Goal: Task Accomplishment & Management: Manage account settings

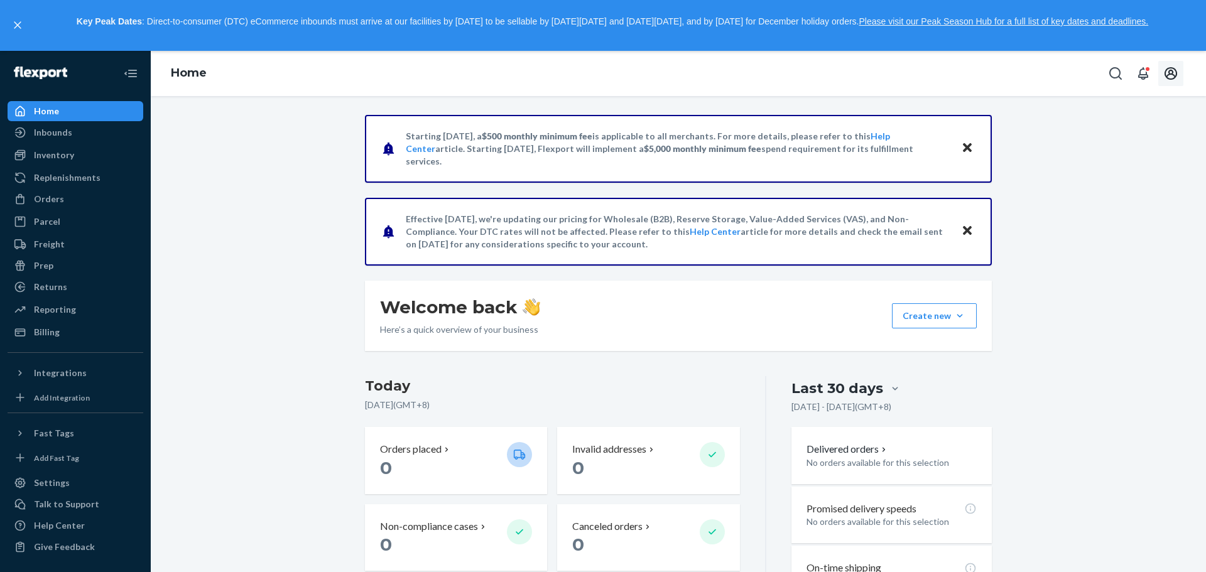
click at [1169, 72] on icon "Open account menu" at bounding box center [1171, 73] width 13 height 13
click at [1114, 139] on div "Settings" at bounding box center [1142, 150] width 97 height 23
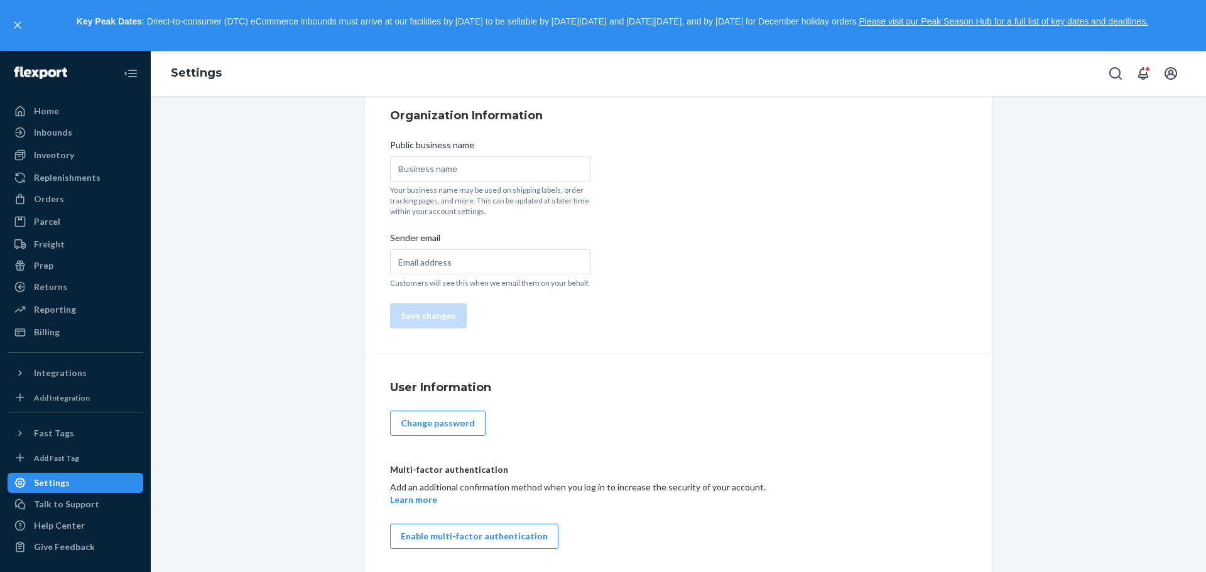
scroll to position [74, 0]
click at [86, 504] on div "Talk to Support" at bounding box center [66, 504] width 65 height 13
drag, startPoint x: 64, startPoint y: 155, endPoint x: 72, endPoint y: 153, distance: 7.6
click at [64, 155] on div "Inventory" at bounding box center [54, 155] width 40 height 13
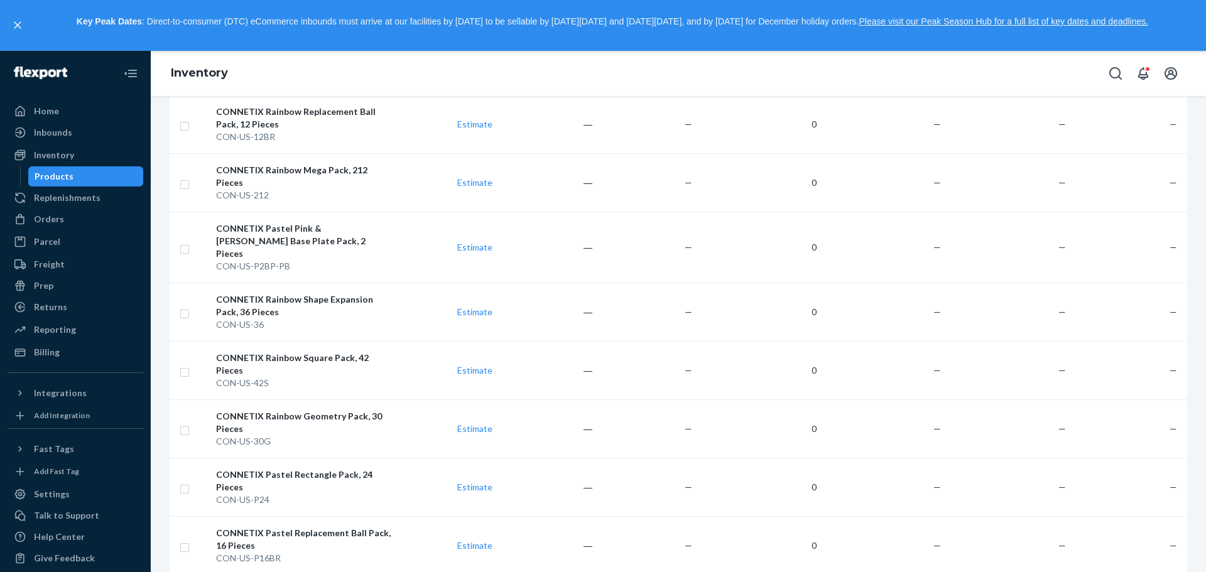
scroll to position [1220, 0]
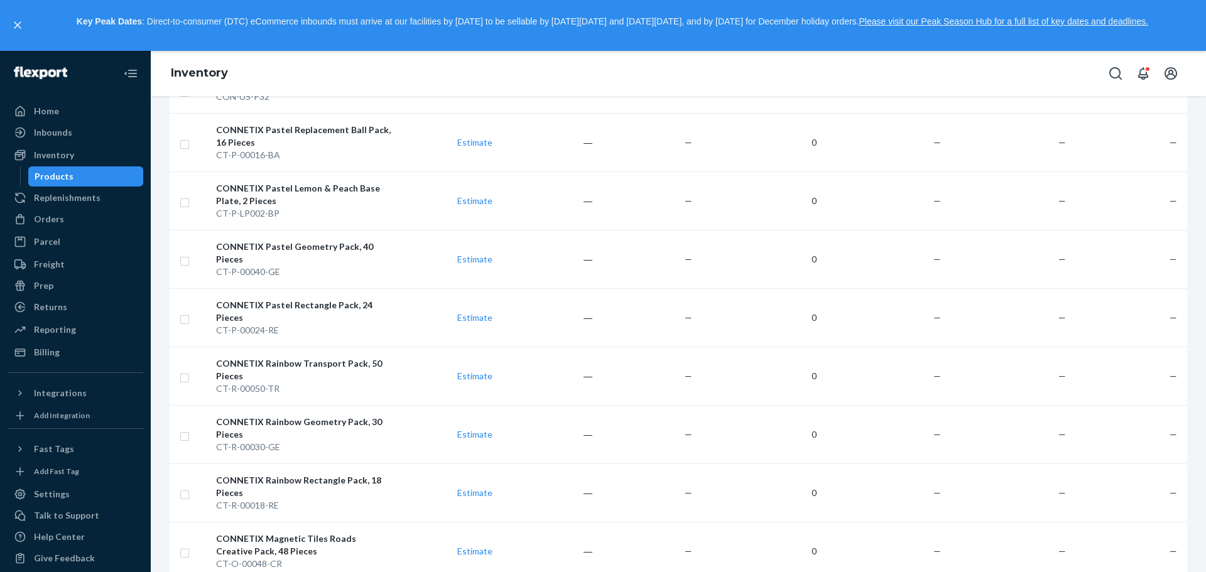
scroll to position [1082, 0]
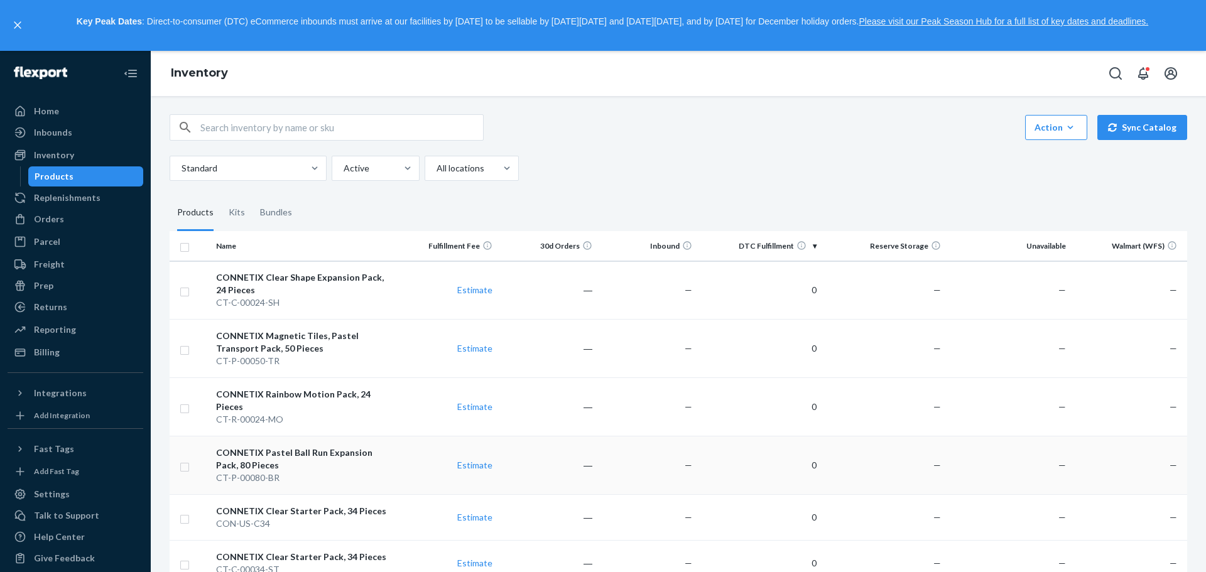
scroll to position [0, 0]
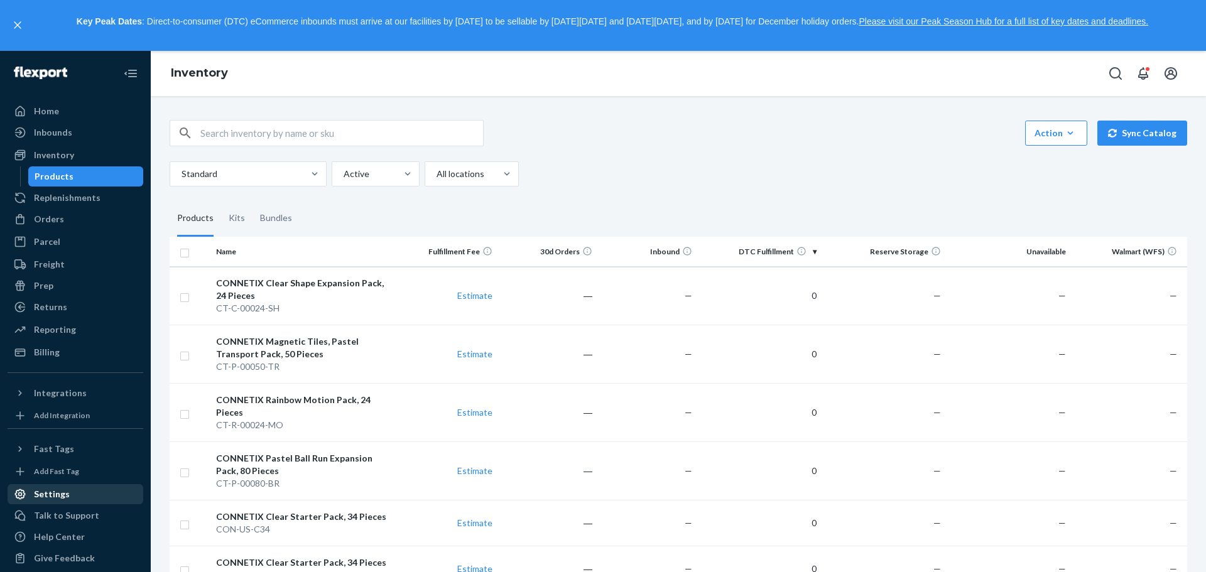
click at [63, 499] on div "Settings" at bounding box center [52, 494] width 36 height 13
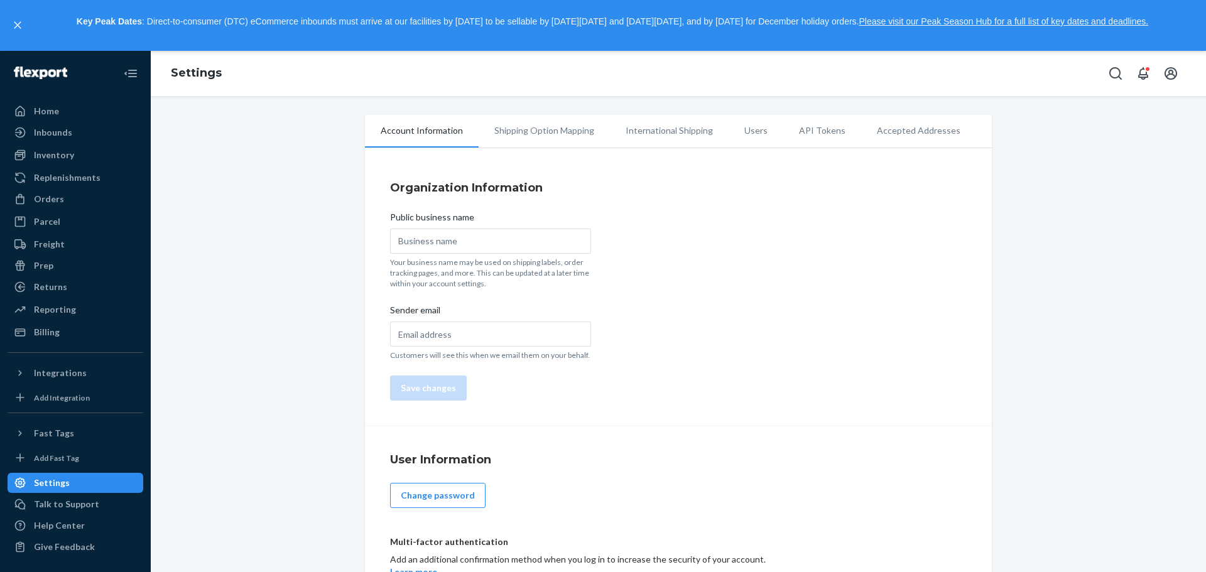
click at [538, 136] on li "Shipping Option Mapping" at bounding box center [544, 130] width 131 height 31
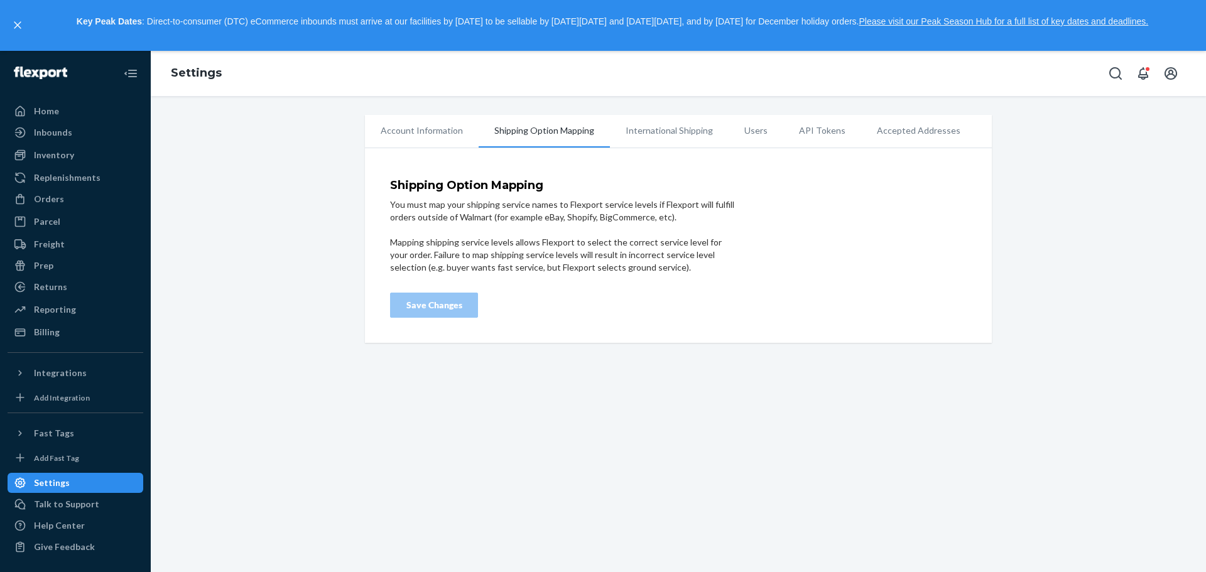
click at [657, 140] on li "International Shipping" at bounding box center [669, 130] width 119 height 31
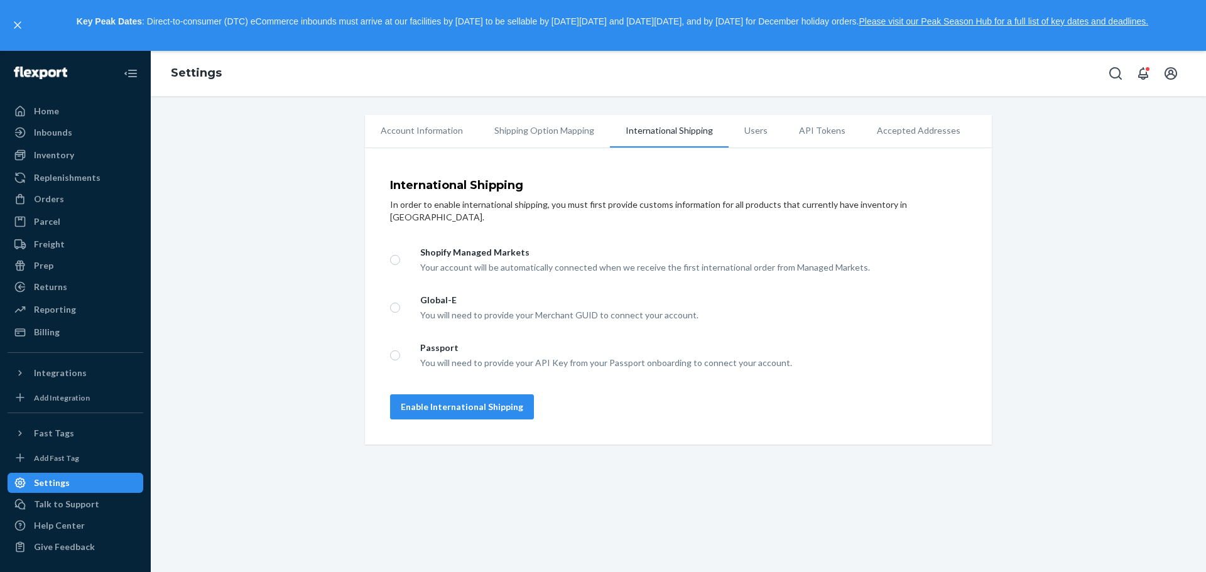
click at [742, 131] on li "Users" at bounding box center [756, 130] width 55 height 31
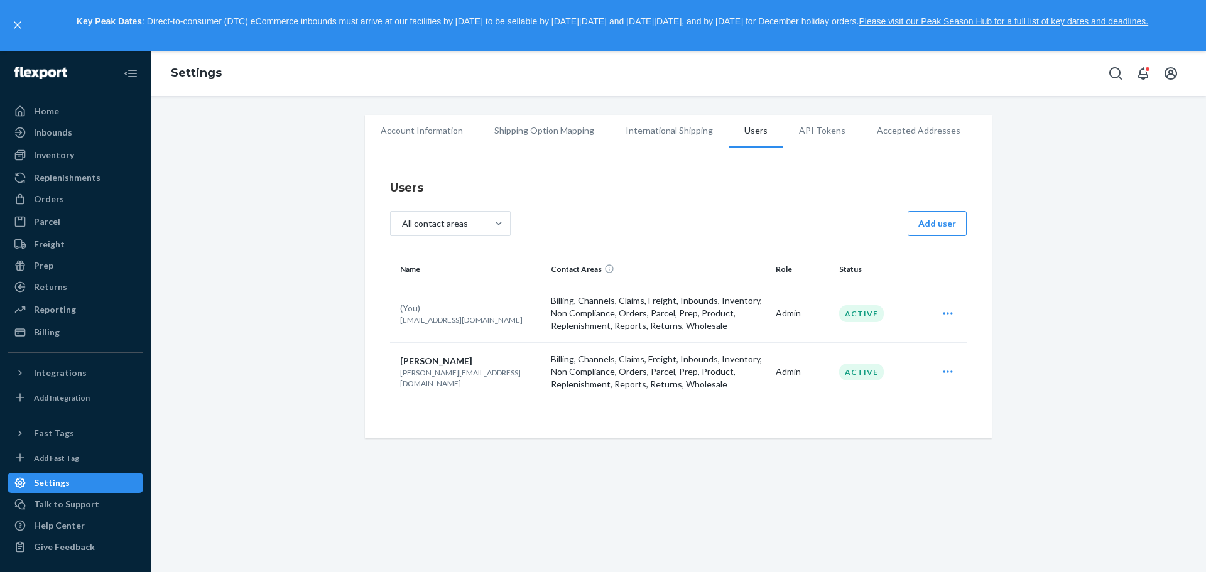
click at [805, 130] on li "API Tokens" at bounding box center [822, 130] width 78 height 31
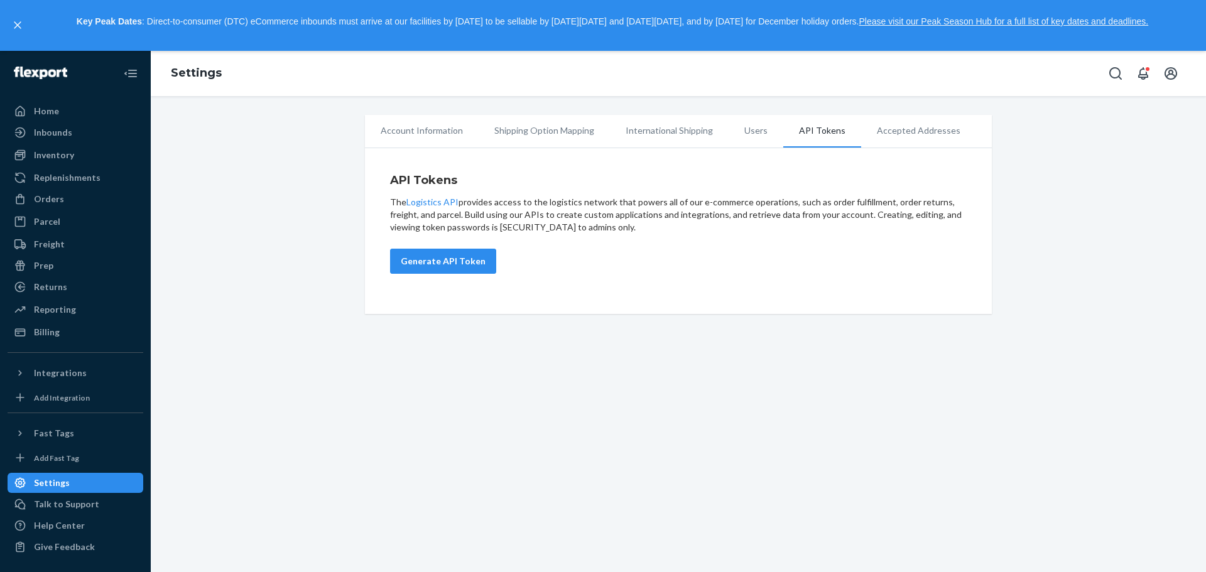
click at [877, 131] on li "Accepted Addresses" at bounding box center [918, 130] width 115 height 31
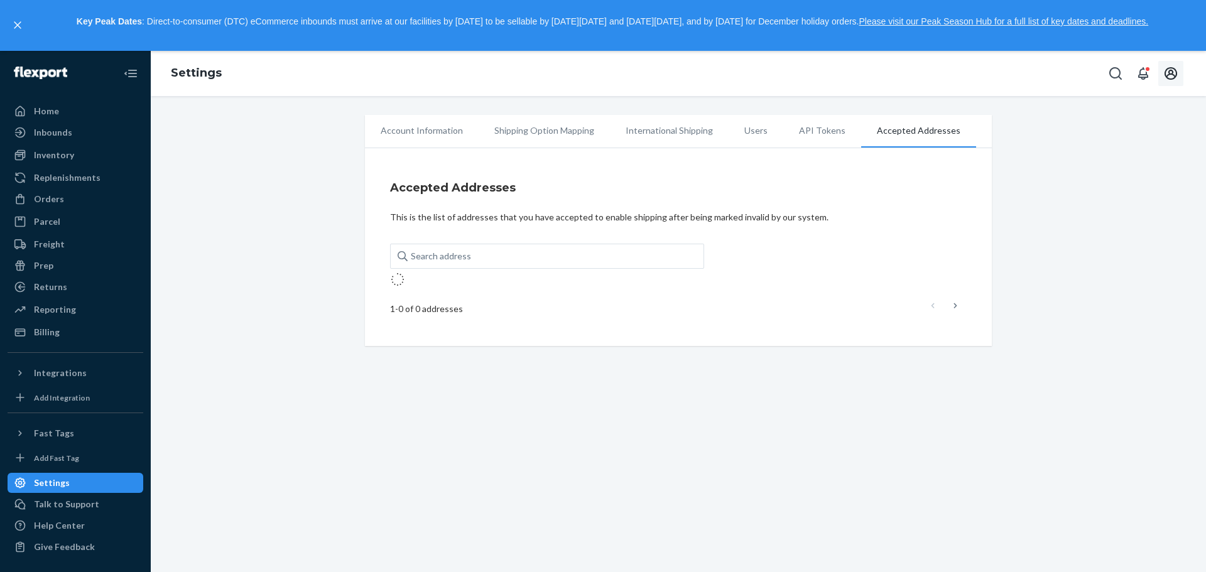
click at [1175, 70] on icon "Open account menu" at bounding box center [1171, 73] width 13 height 13
drag, startPoint x: 1126, startPoint y: 139, endPoint x: 1010, endPoint y: 135, distance: 116.9
click at [1126, 139] on div "Settings" at bounding box center [1142, 150] width 97 height 23
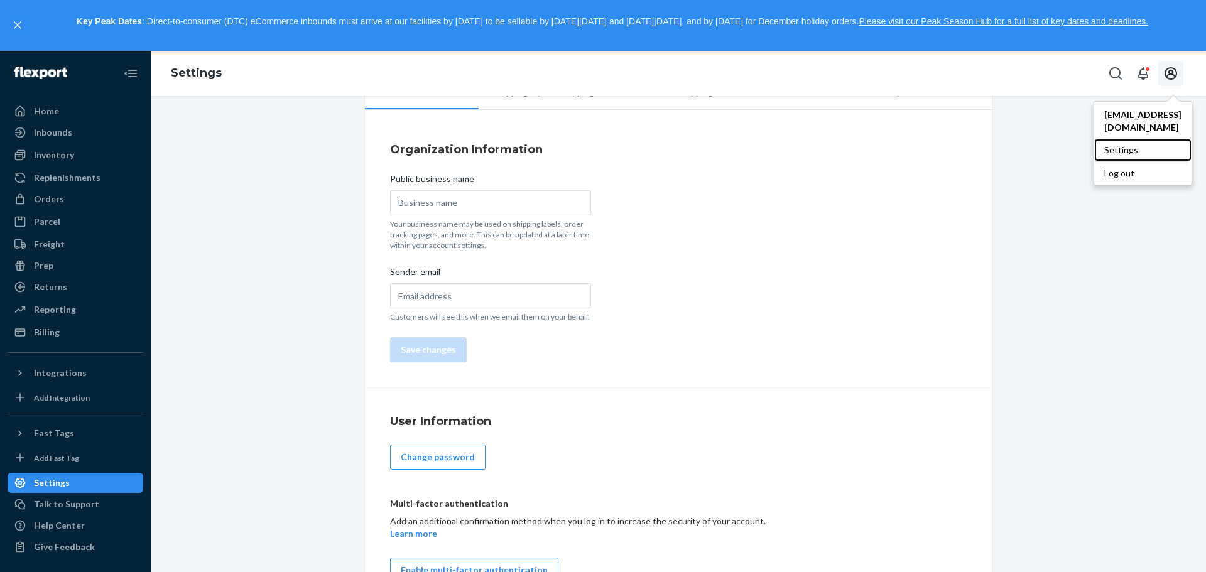
scroll to position [74, 0]
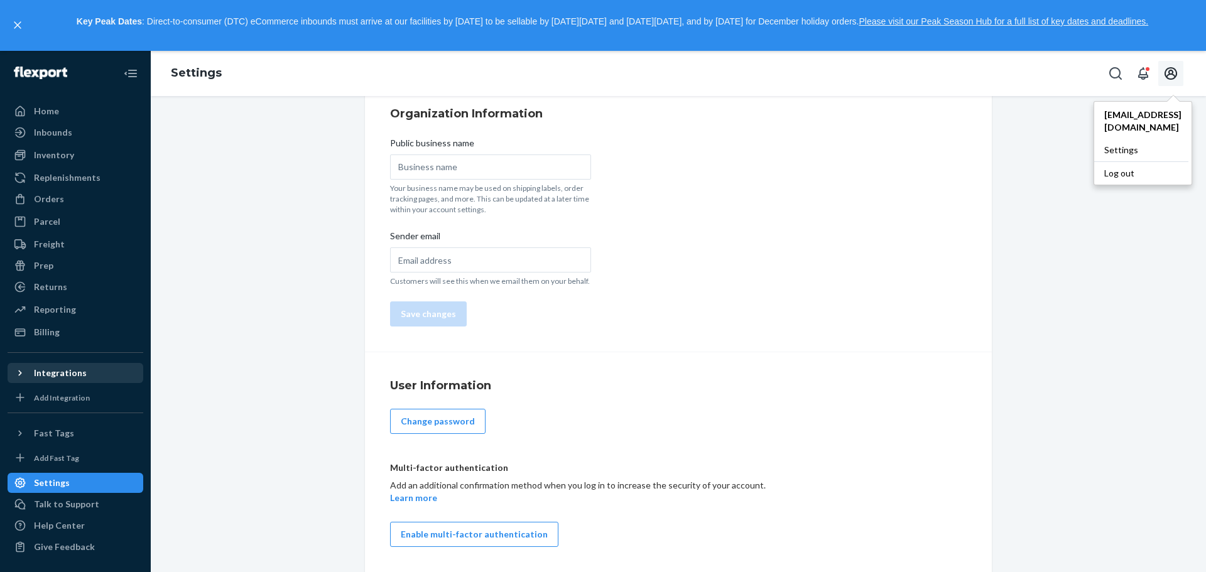
click at [69, 373] on div "Integrations" at bounding box center [60, 373] width 53 height 13
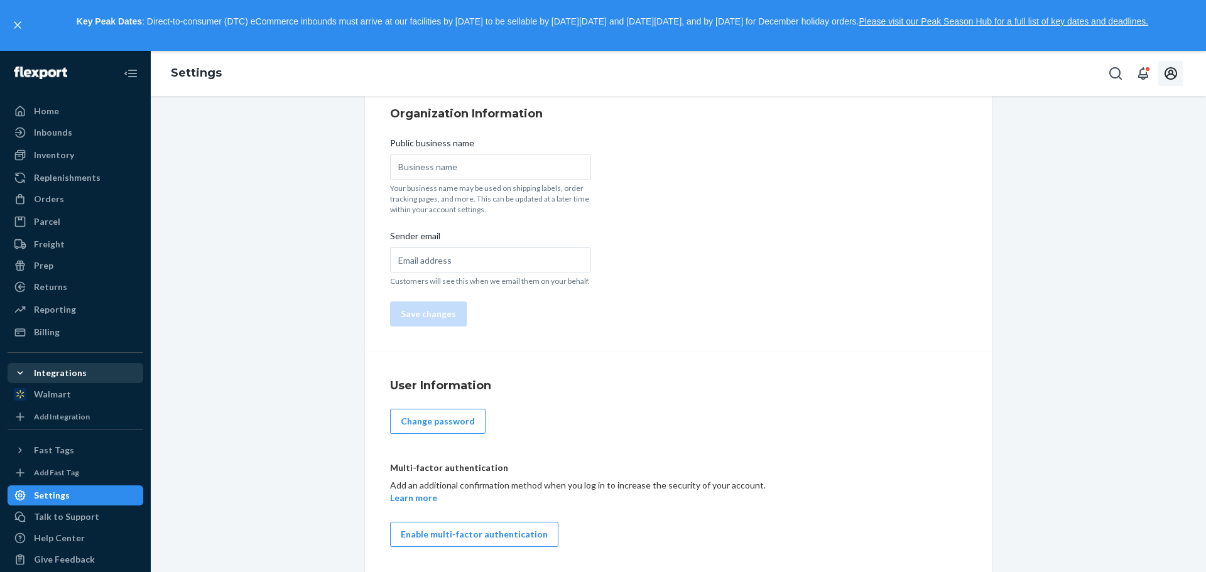
click at [69, 376] on div "Integrations" at bounding box center [60, 373] width 53 height 13
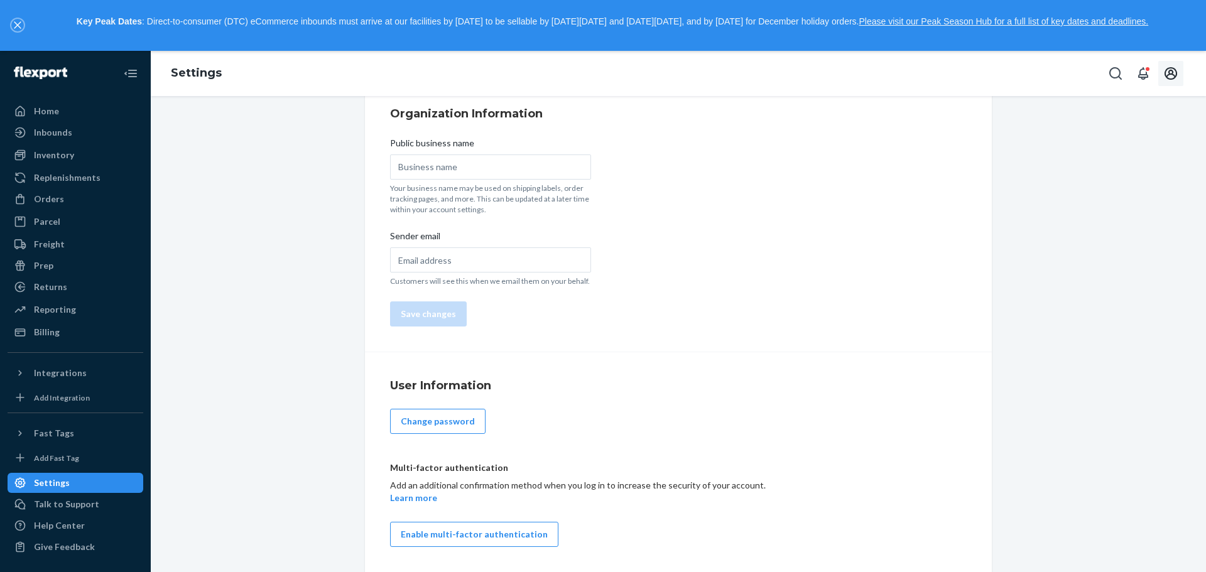
click at [18, 23] on icon "close," at bounding box center [18, 25] width 8 height 8
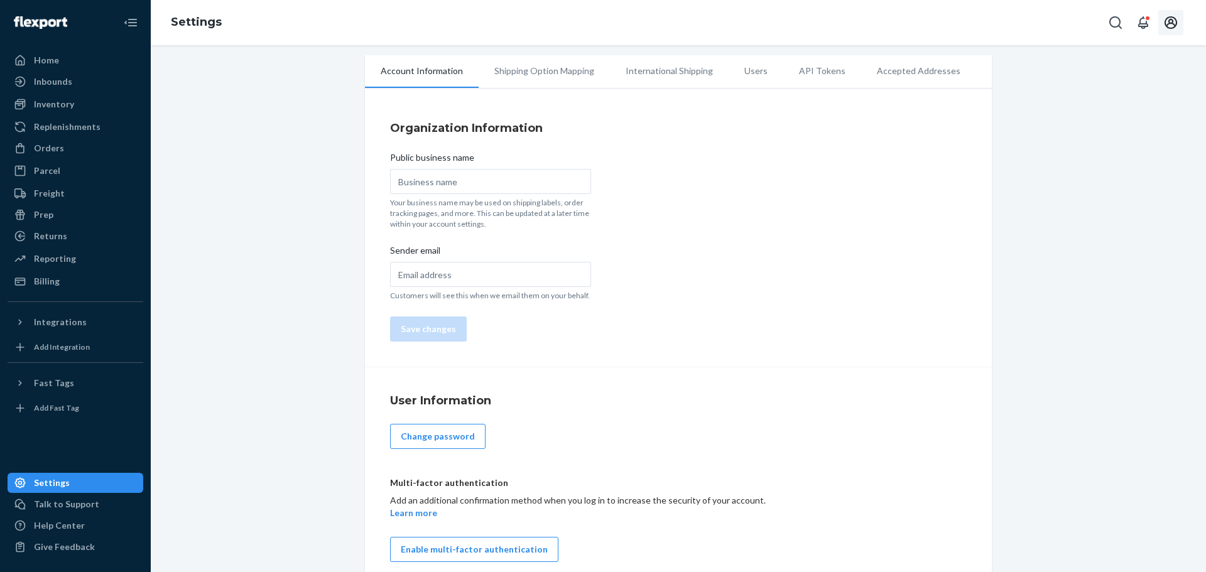
scroll to position [0, 0]
